Goal: Check status: Check status

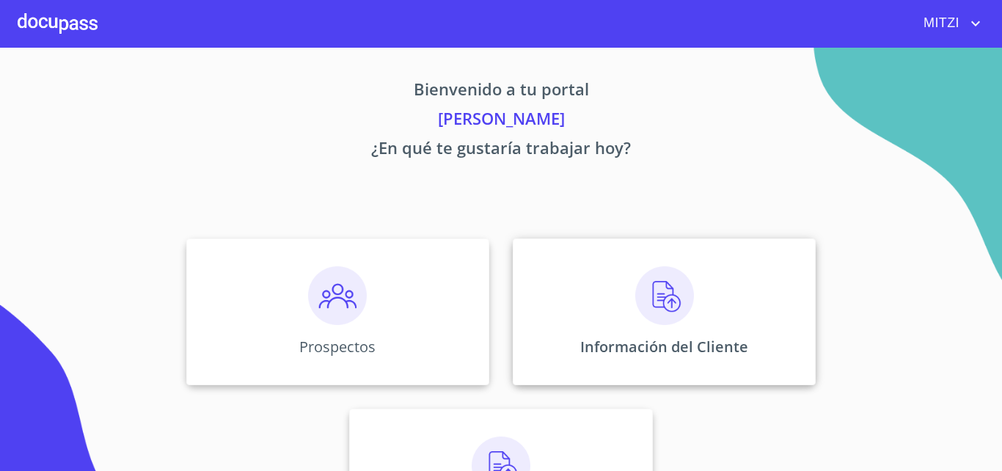
click at [656, 318] on img at bounding box center [664, 295] width 59 height 59
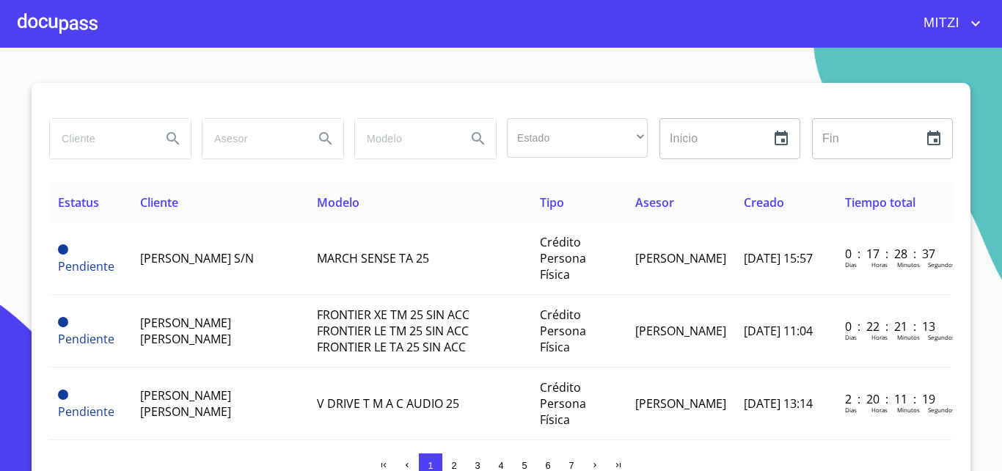
click at [117, 134] on input "search" at bounding box center [100, 139] width 100 height 40
type input "daniel luvian"
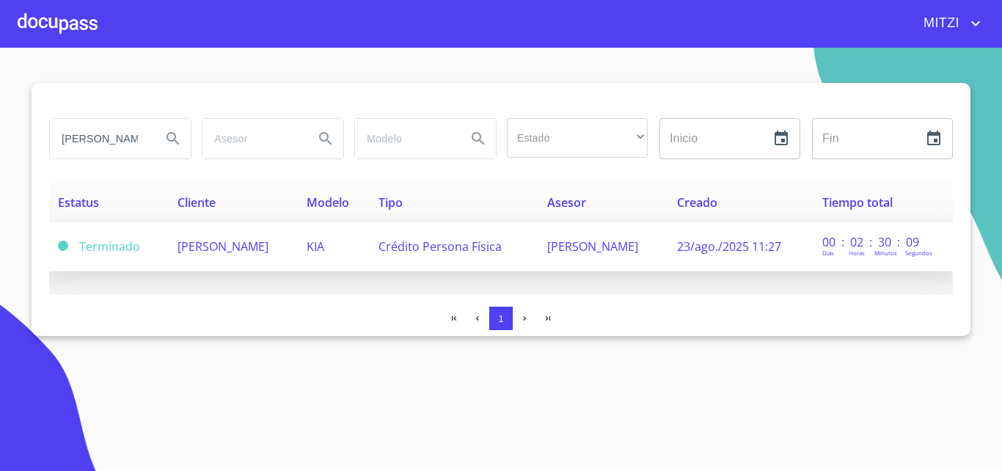
click at [294, 255] on td "[PERSON_NAME]" at bounding box center [234, 246] width 130 height 49
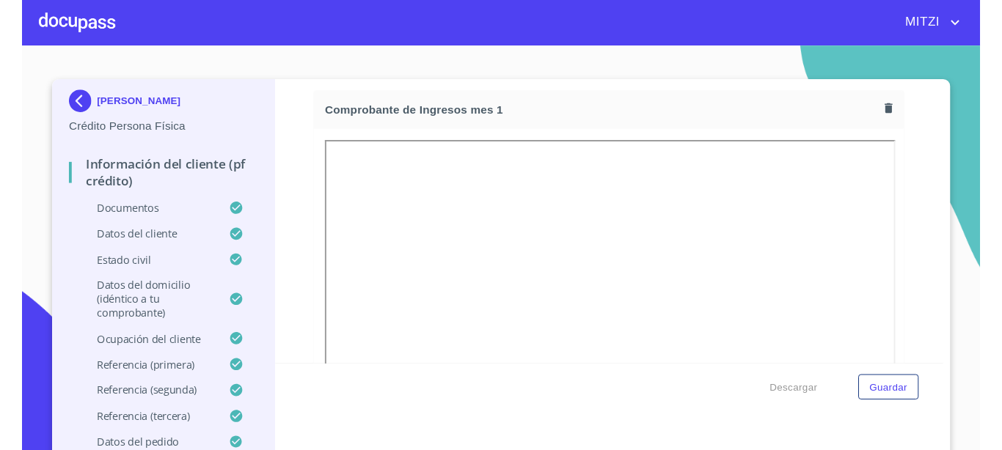
scroll to position [872, 0]
